Goal: Navigation & Orientation: Find specific page/section

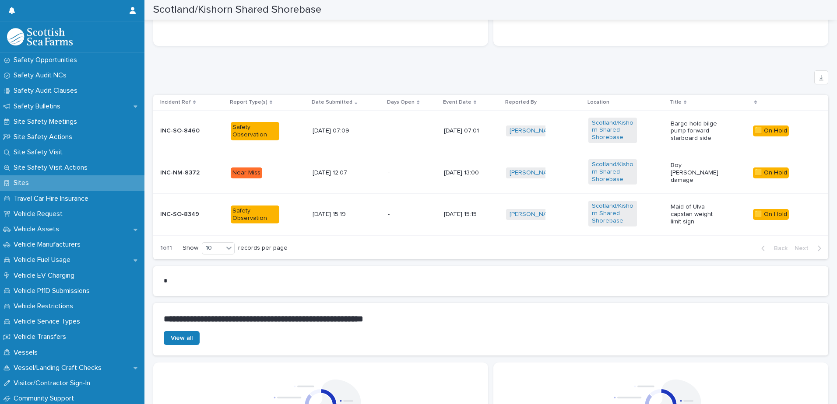
scroll to position [525, 0]
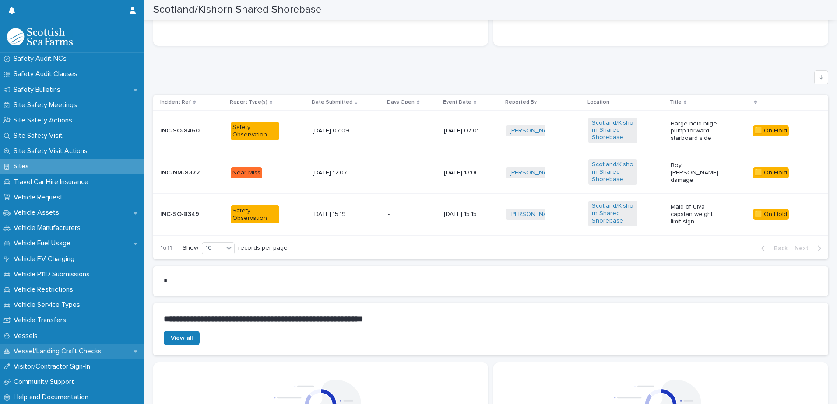
click at [76, 354] on p "Vessel/Landing Craft Checks" at bounding box center [59, 352] width 98 height 8
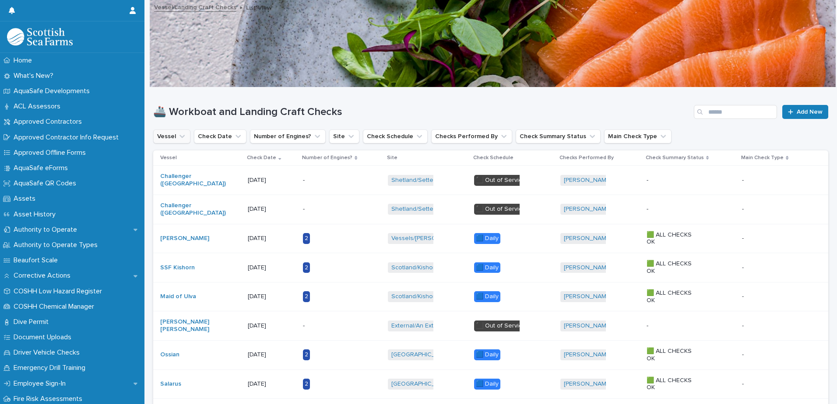
click at [178, 136] on icon "Vessel" at bounding box center [182, 136] width 9 height 9
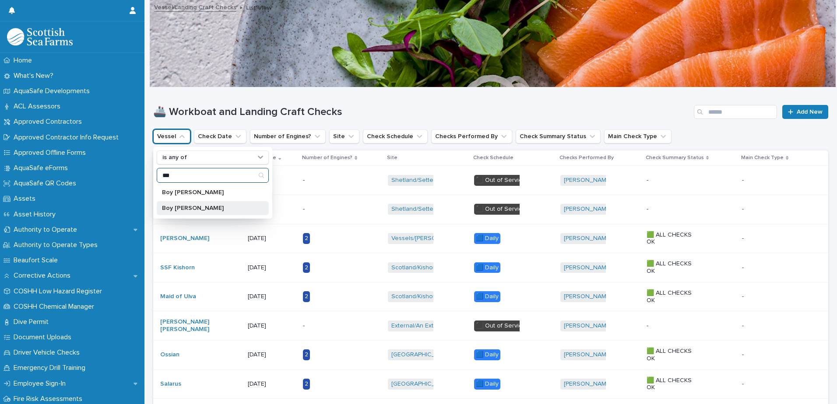
type input "***"
click at [186, 204] on div "Boy [PERSON_NAME]" at bounding box center [213, 208] width 112 height 14
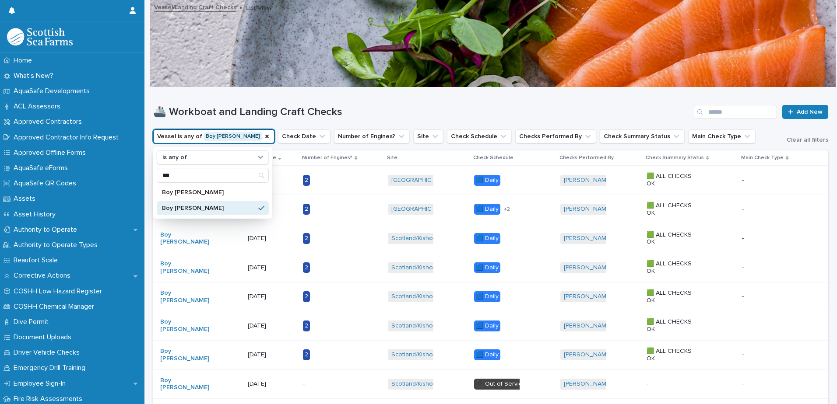
click at [359, 110] on h1 "🚢 Workboat and Landing Craft Checks" at bounding box center [421, 112] width 537 height 13
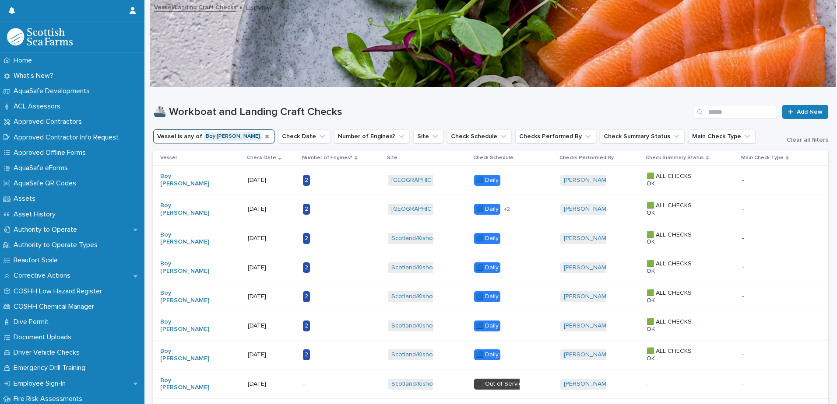
click at [264, 137] on icon "Vessel" at bounding box center [267, 136] width 7 height 7
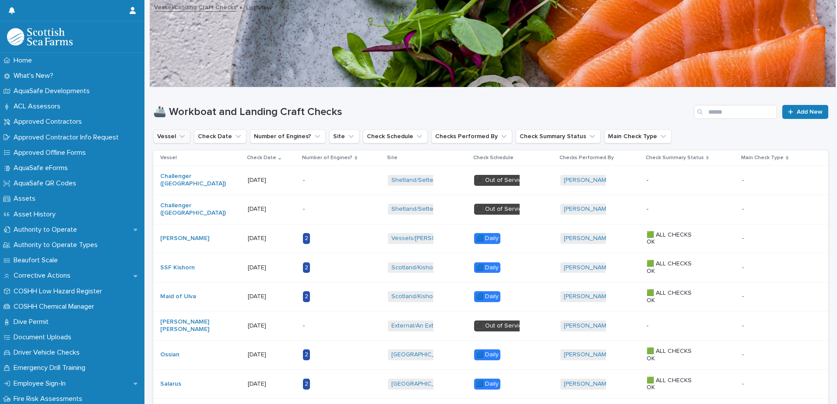
click at [183, 136] on icon "Vessel" at bounding box center [181, 136] width 5 height 3
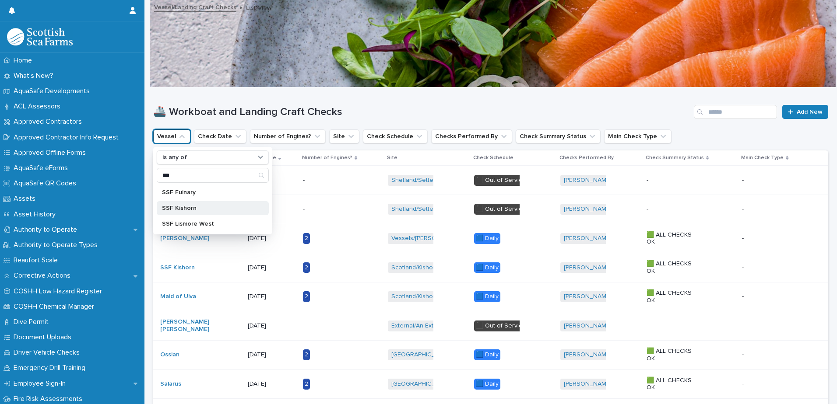
type input "***"
click at [190, 210] on p "SSF Kishorn" at bounding box center [208, 208] width 93 height 6
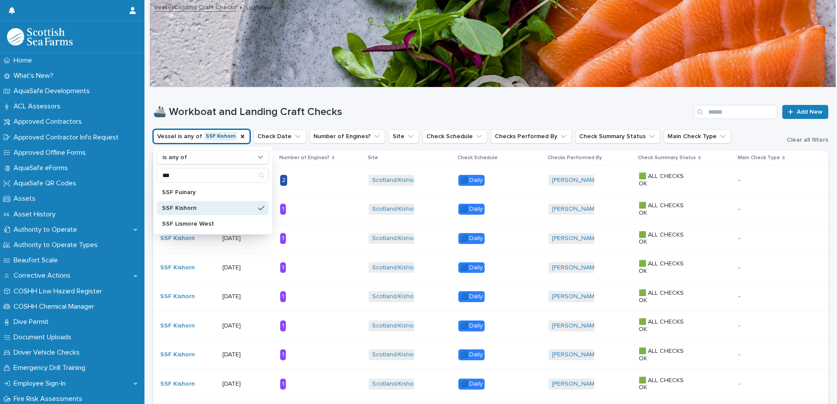
click at [359, 98] on div "🚢 Workboat and Landing Craft Checks Add New" at bounding box center [490, 109] width 675 height 42
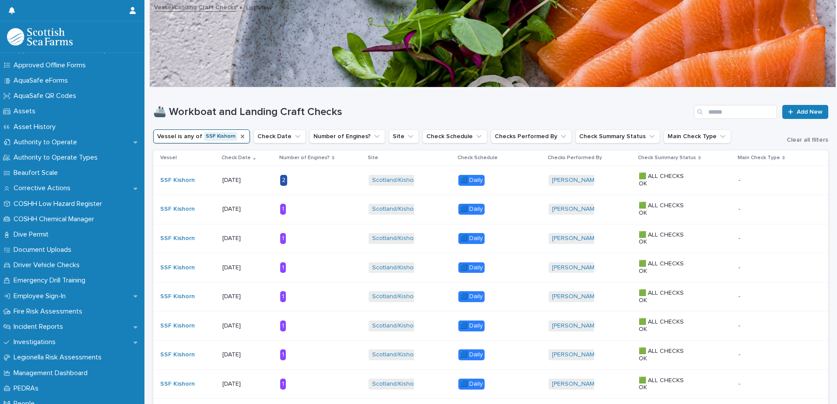
click at [239, 137] on icon "Vessel" at bounding box center [242, 136] width 7 height 7
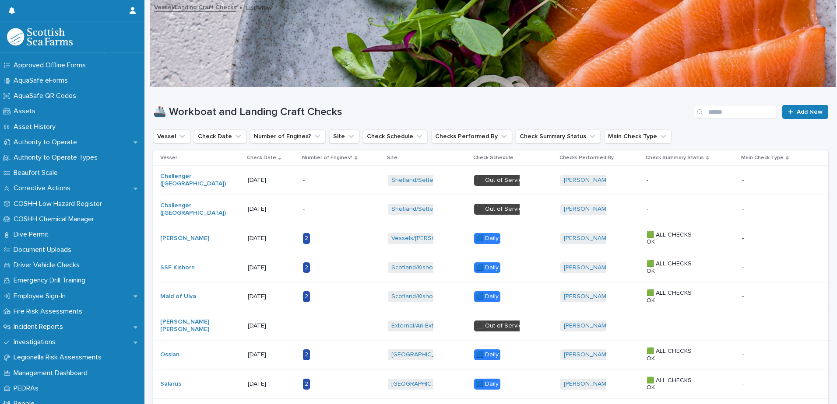
click at [184, 136] on icon "Vessel" at bounding box center [182, 136] width 9 height 9
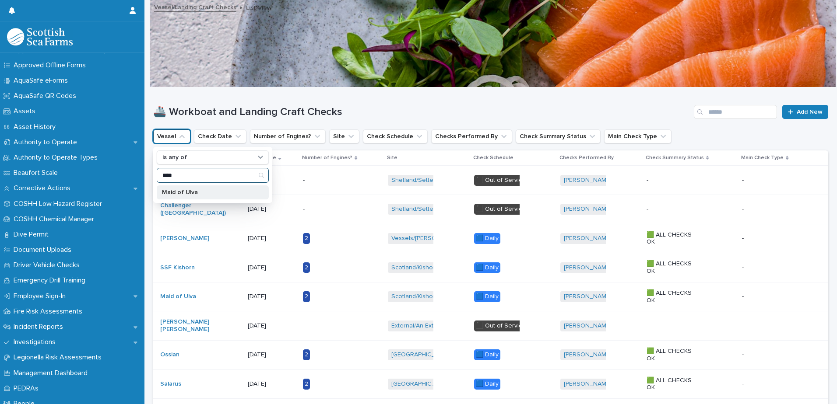
type input "****"
click at [195, 193] on p "Maid of Ulva" at bounding box center [208, 193] width 93 height 6
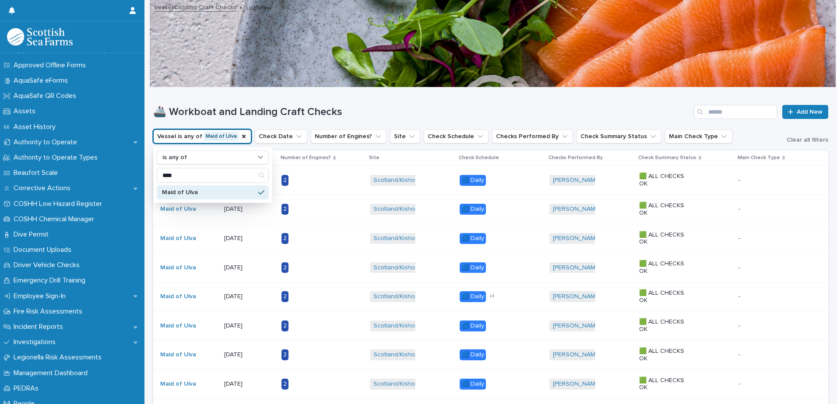
click at [256, 98] on div "🚢 Workboat and Landing Craft Checks Add New" at bounding box center [490, 109] width 675 height 42
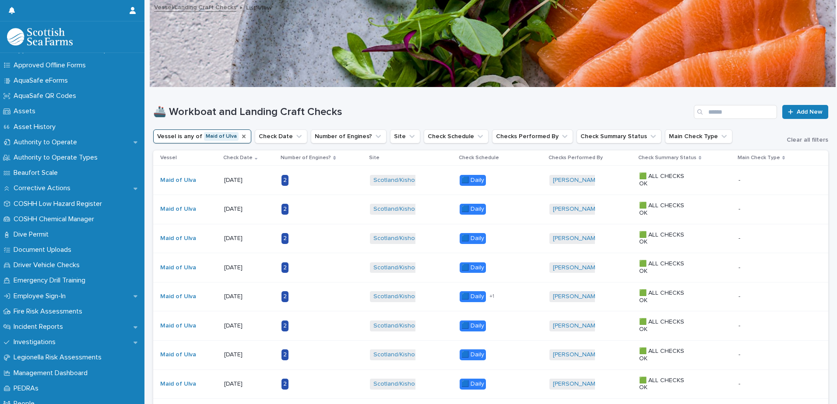
click at [241, 141] on div "Vessel" at bounding box center [243, 136] width 7 height 9
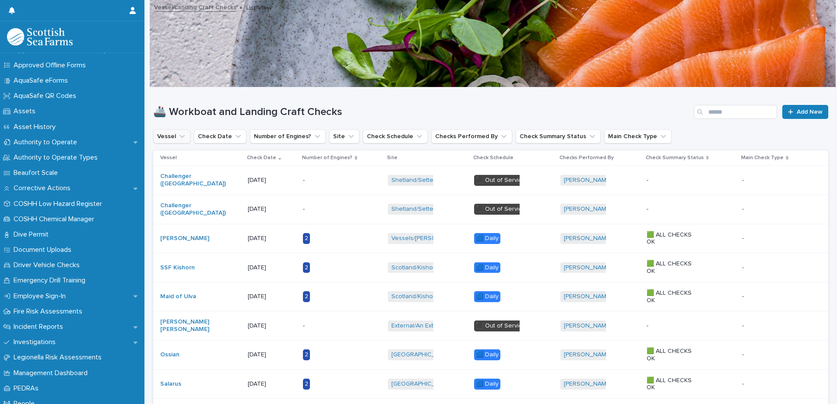
click at [182, 138] on icon "Vessel" at bounding box center [182, 136] width 9 height 9
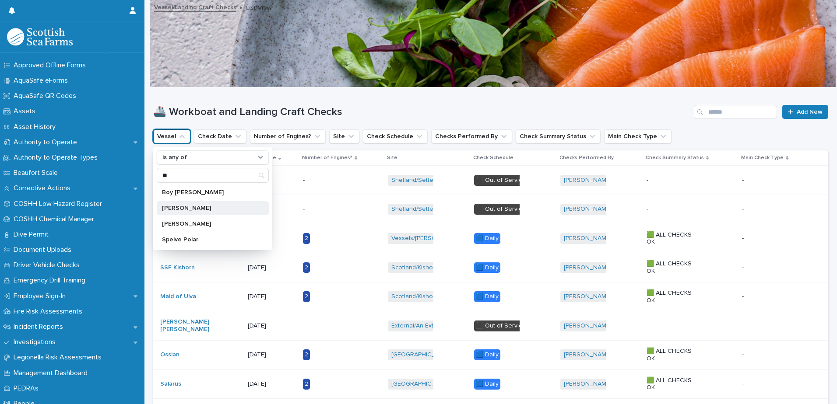
type input "**"
click at [182, 207] on p "[PERSON_NAME]" at bounding box center [208, 208] width 93 height 6
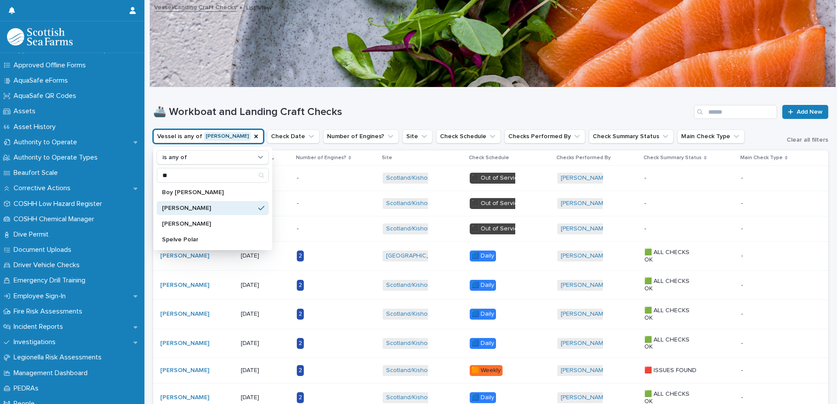
click at [290, 96] on div "🚢 Workboat and Landing Craft Checks Add New" at bounding box center [490, 109] width 675 height 42
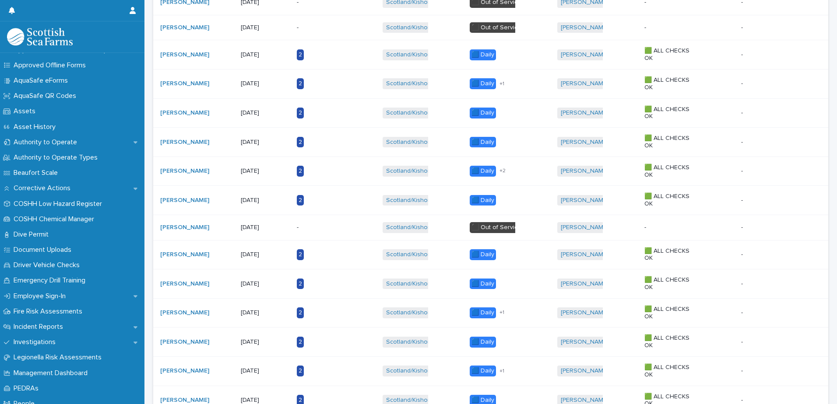
scroll to position [525, 0]
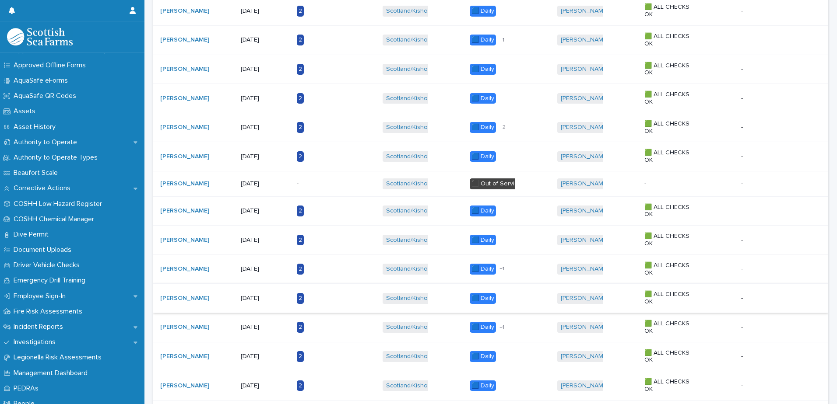
drag, startPoint x: 327, startPoint y: 262, endPoint x: 311, endPoint y: 294, distance: 35.8
drag, startPoint x: 311, startPoint y: 294, endPoint x: 714, endPoint y: 236, distance: 406.8
click at [714, 236] on div "🟩 ALL CHECKS OK" at bounding box center [689, 240] width 90 height 22
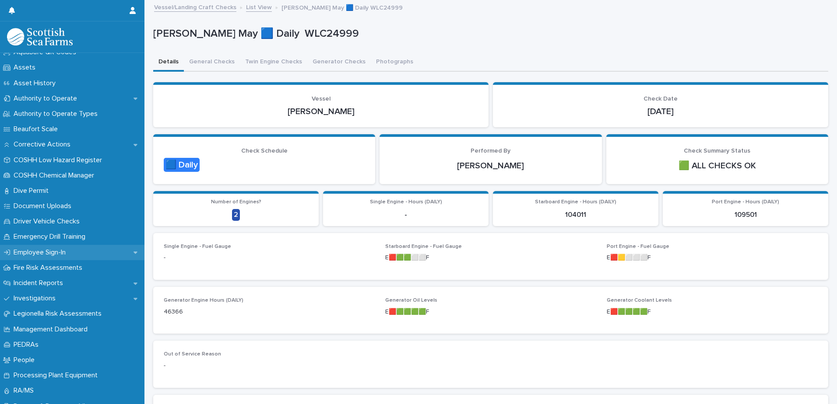
scroll to position [175, 0]
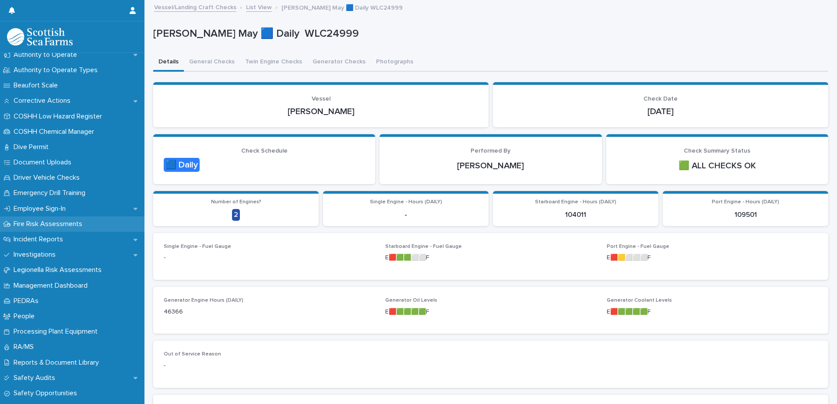
click at [68, 225] on p "Fire Risk Assessments" at bounding box center [49, 224] width 79 height 8
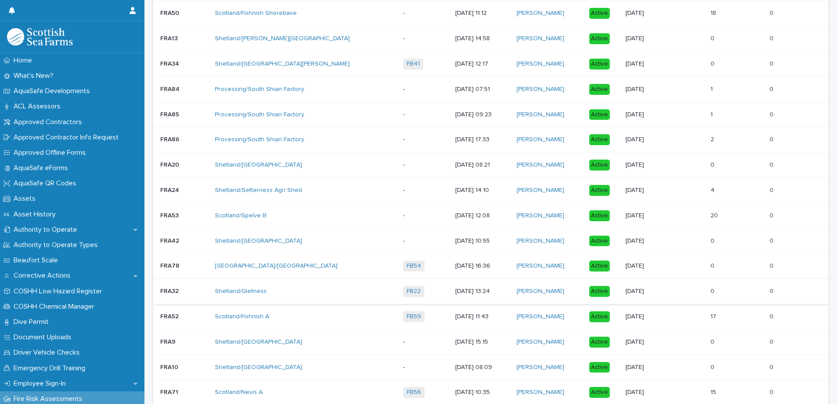
scroll to position [306, 0]
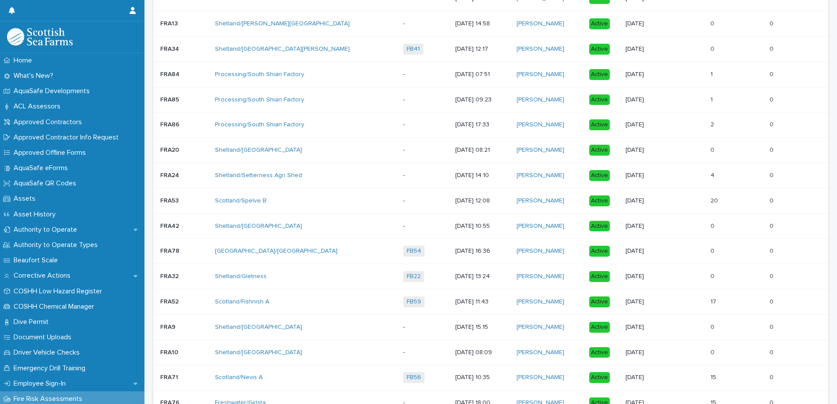
click at [318, 250] on div "[GEOGRAPHIC_DATA]/[GEOGRAPHIC_DATA]" at bounding box center [291, 251] width 153 height 7
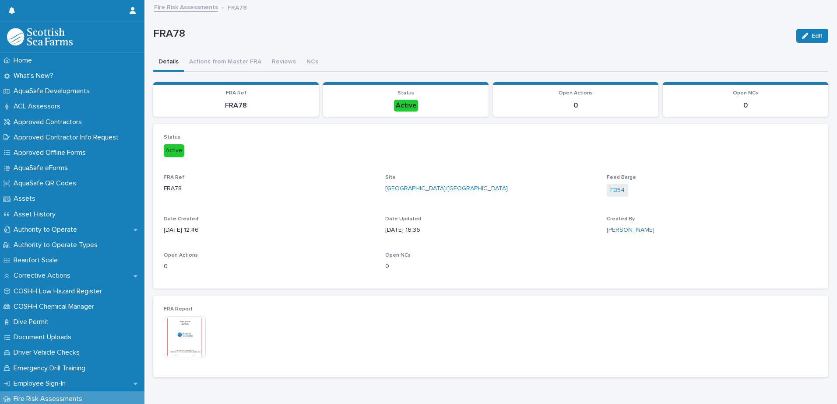
click at [200, 345] on img at bounding box center [185, 337] width 42 height 42
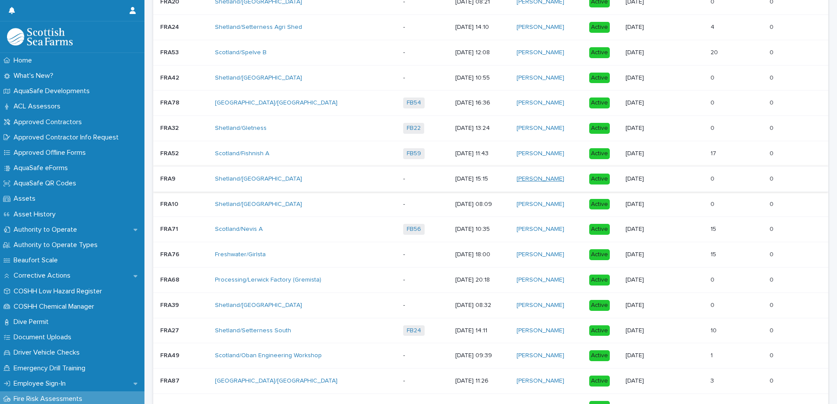
scroll to position [482, 0]
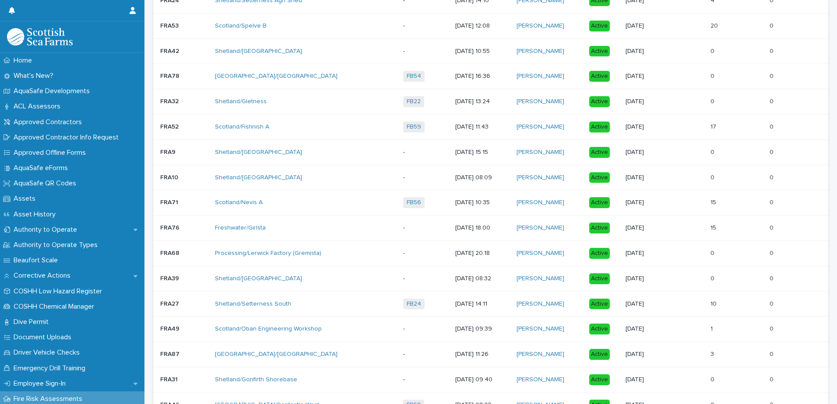
click at [668, 209] on div "[DATE]" at bounding box center [665, 203] width 78 height 14
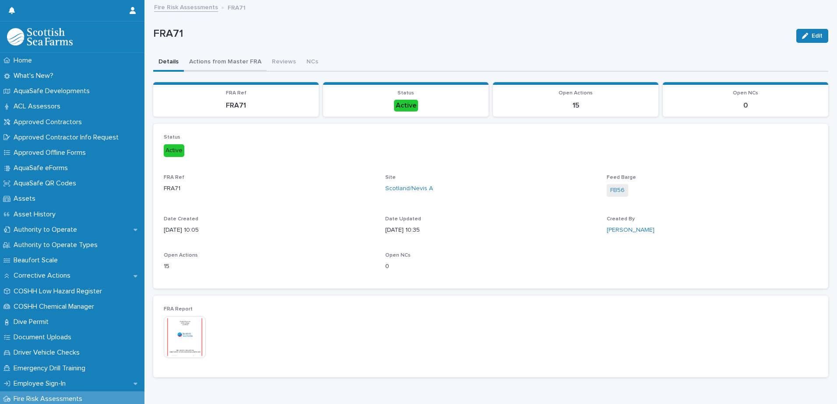
click at [248, 63] on button "Actions from Master FRA" at bounding box center [225, 62] width 83 height 18
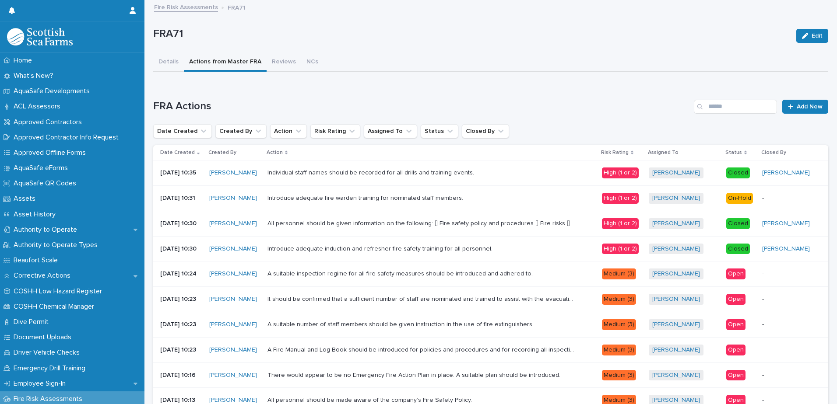
click at [177, 7] on link "Fire Risk Assessments" at bounding box center [186, 7] width 64 height 10
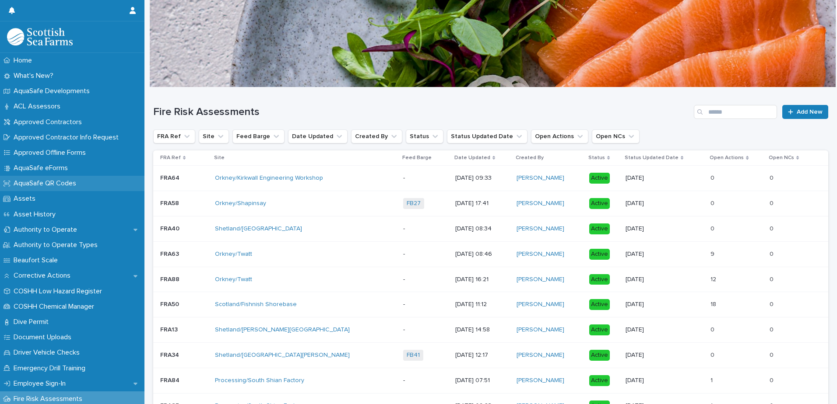
click at [72, 183] on p "AquaSafe QR Codes" at bounding box center [46, 183] width 73 height 8
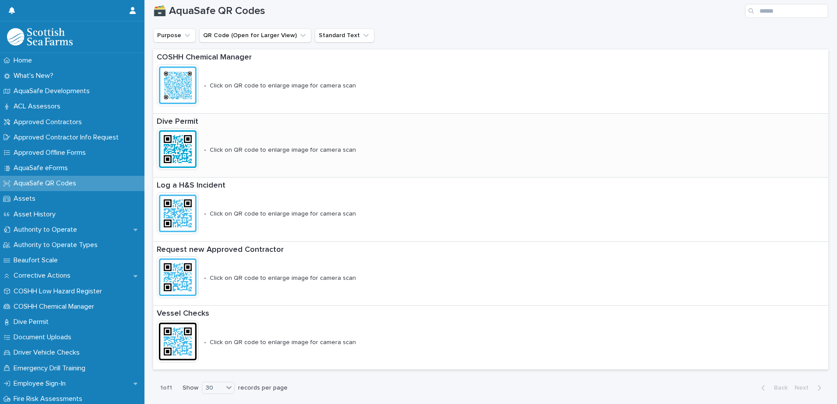
scroll to position [146, 0]
